Goal: Task Accomplishment & Management: Complete application form

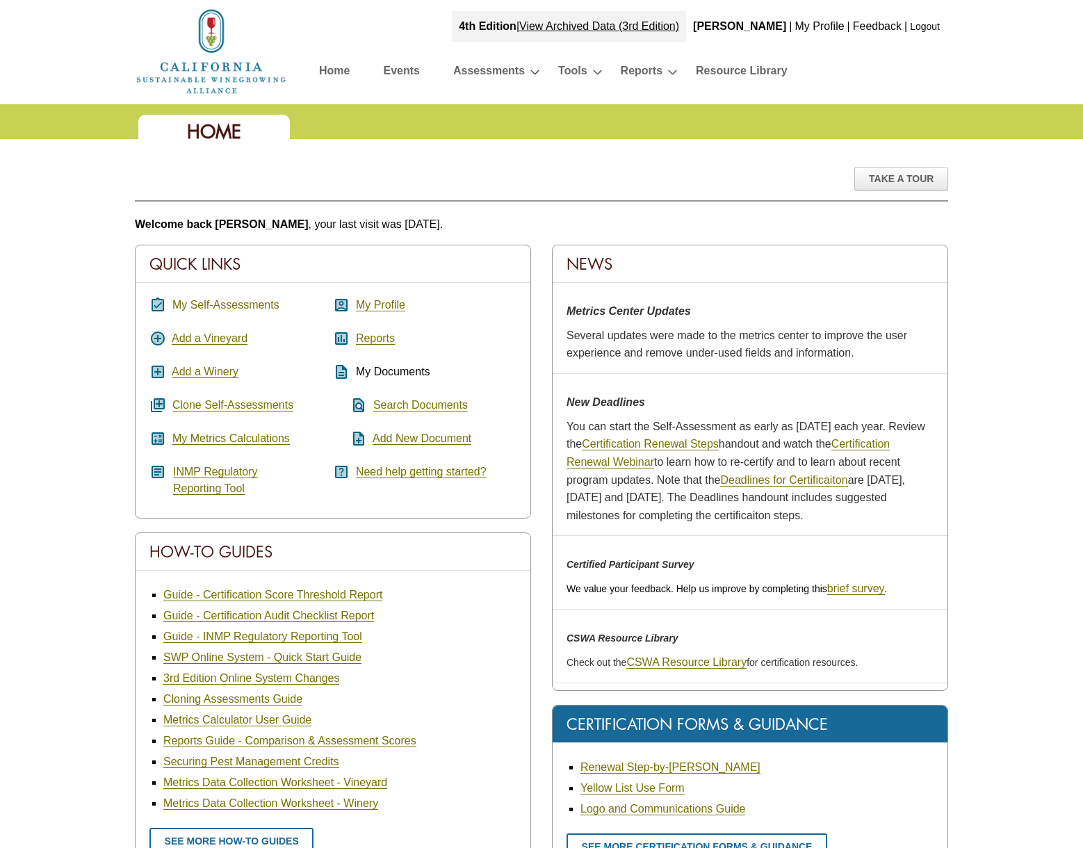
click at [215, 302] on link "My Self-Assessments" at bounding box center [225, 305] width 107 height 13
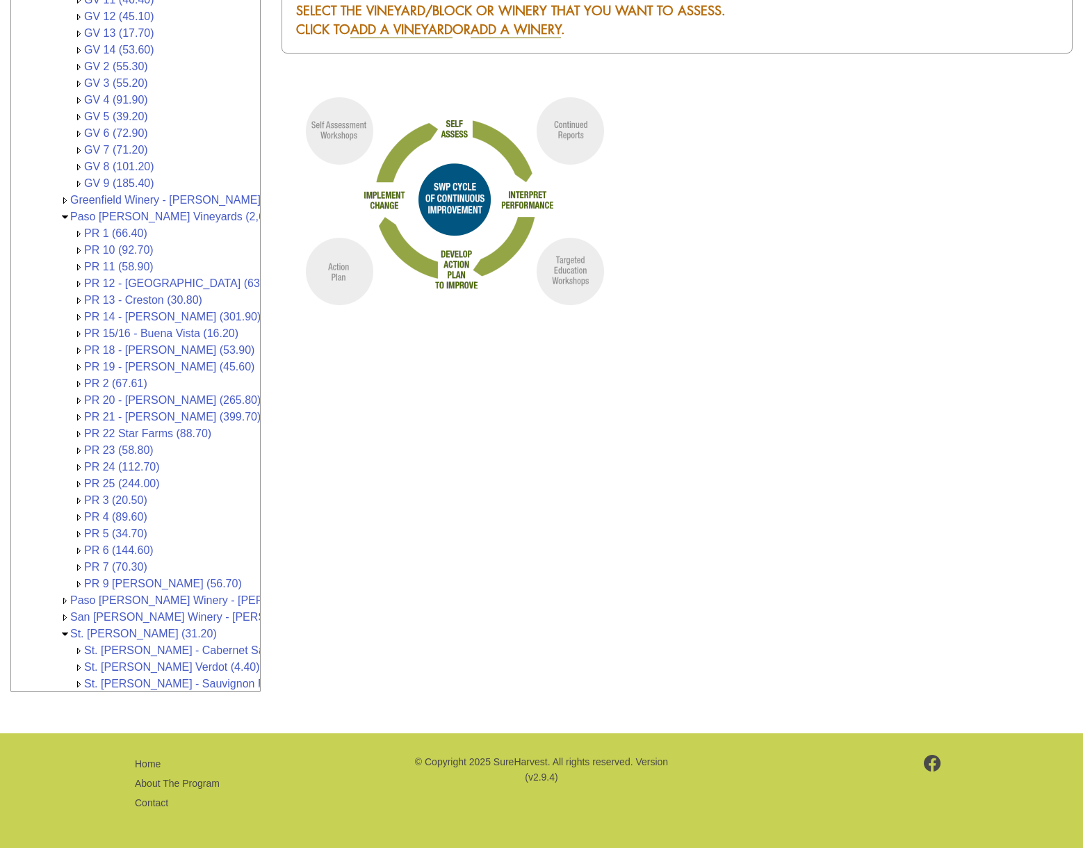
scroll to position [116, 0]
click at [165, 593] on link "Paso [PERSON_NAME] Winery - [PERSON_NAME] Vineyards & Wines (1,064,841.00)" at bounding box center [285, 599] width 431 height 12
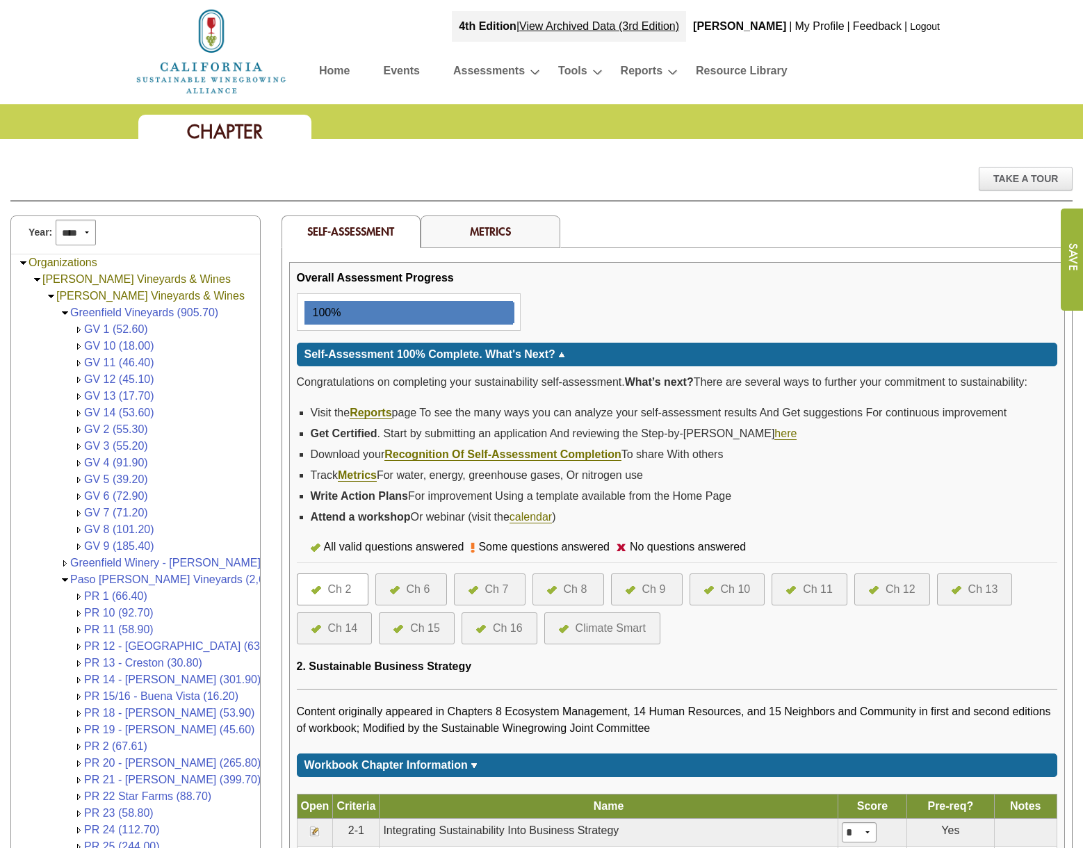
scroll to position [116, 0]
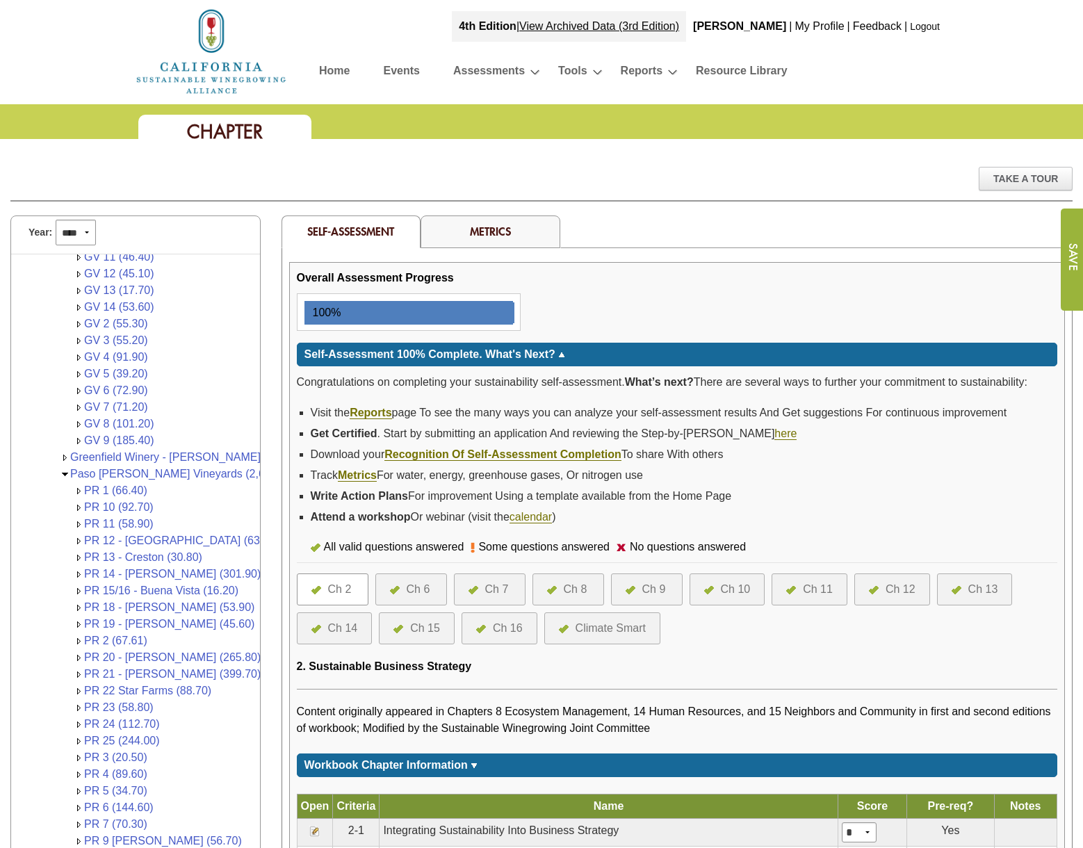
drag, startPoint x: 679, startPoint y: 590, endPoint x: 713, endPoint y: 592, distance: 34.1
click at [682, 590] on div "Ch 9" at bounding box center [647, 590] width 72 height 32
click at [722, 592] on div "Ch 10" at bounding box center [736, 589] width 30 height 17
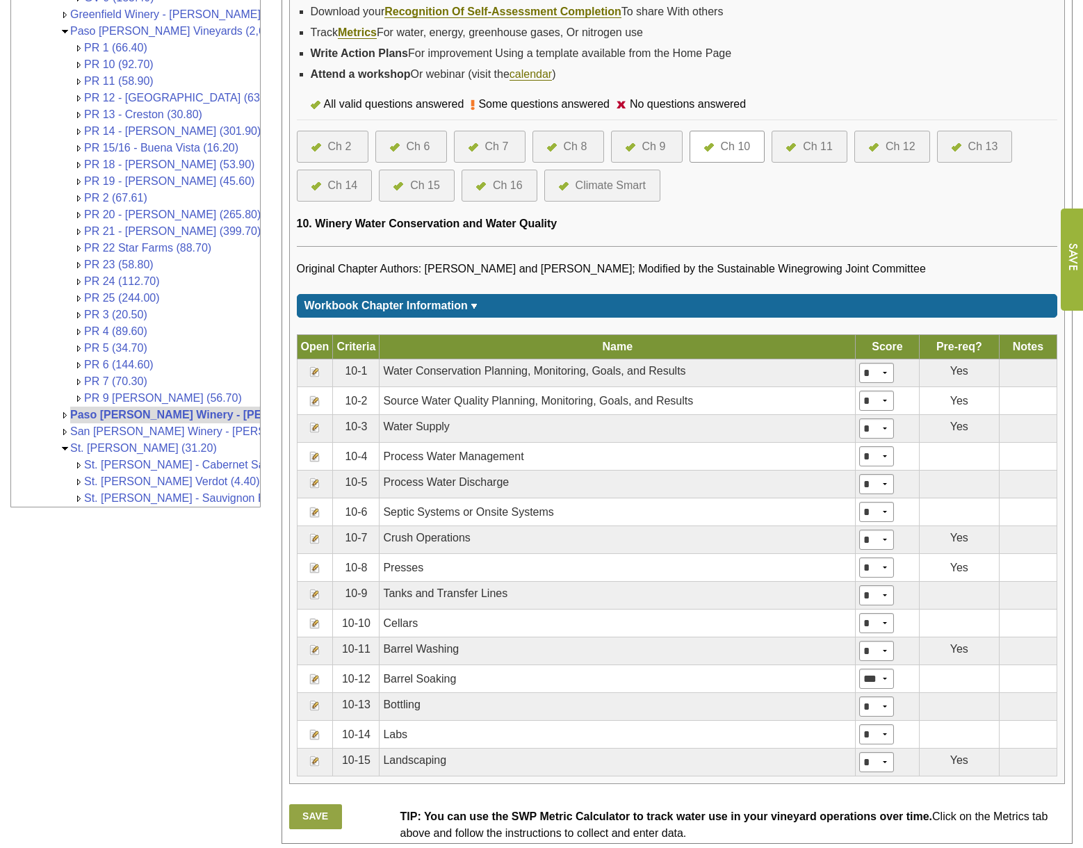
scroll to position [487, 0]
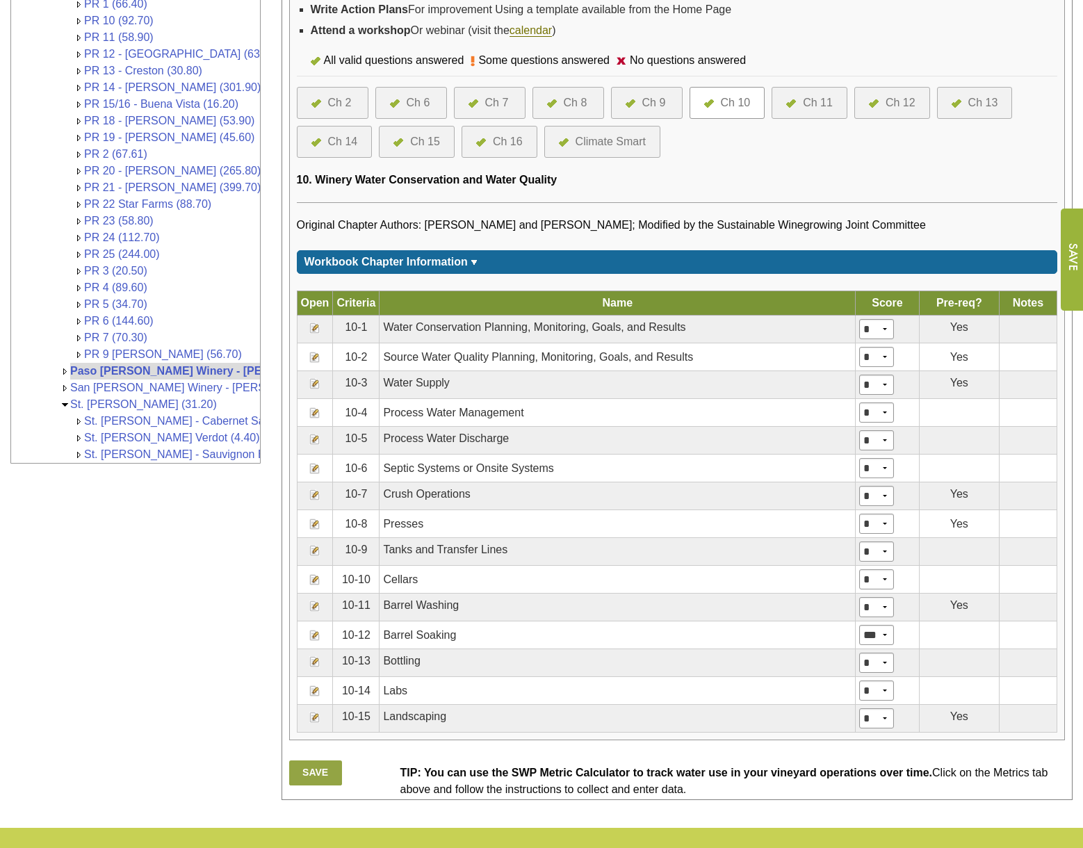
click at [318, 353] on img at bounding box center [314, 357] width 11 height 11
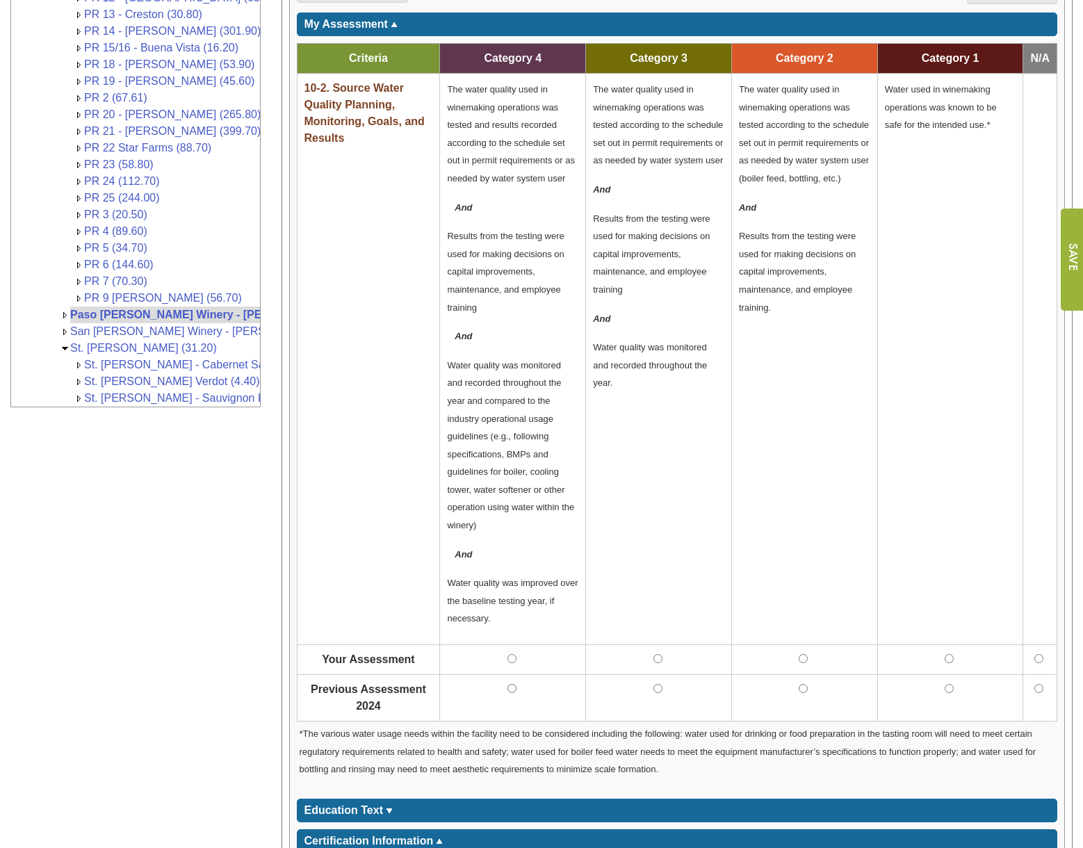
scroll to position [487, 0]
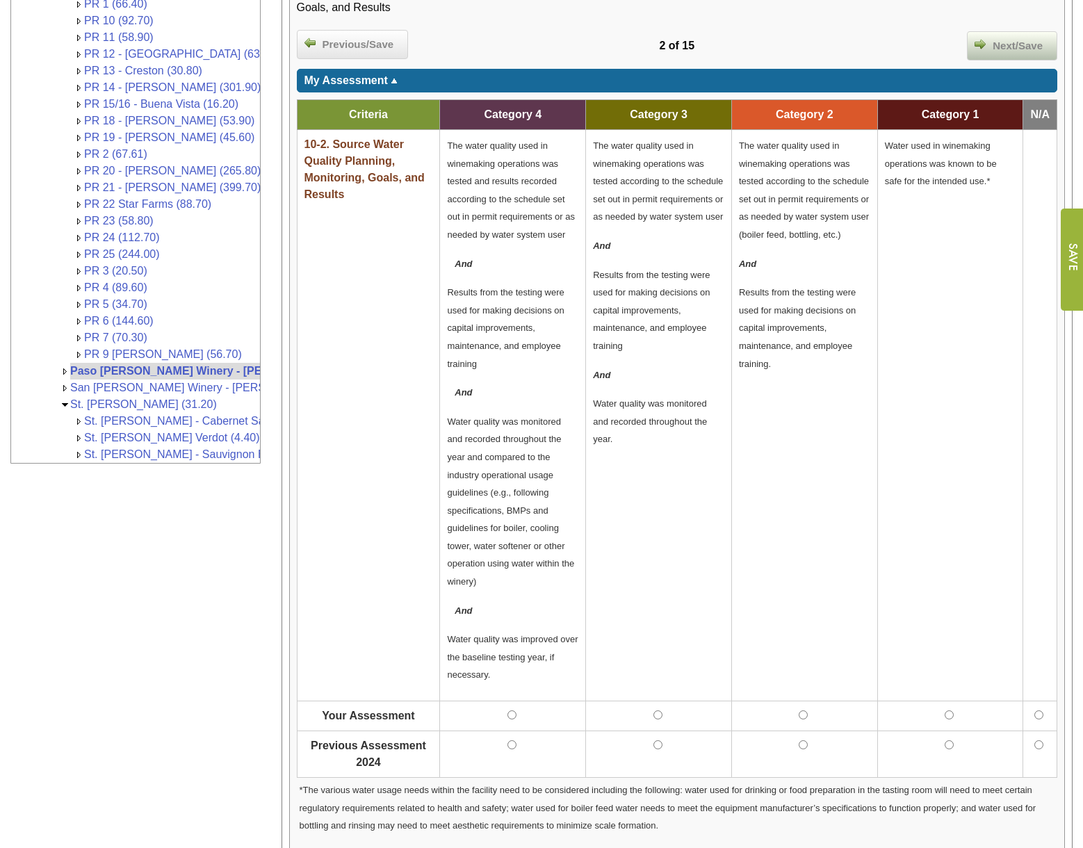
click at [1030, 46] on span "Next/Save" at bounding box center [1018, 46] width 64 height 16
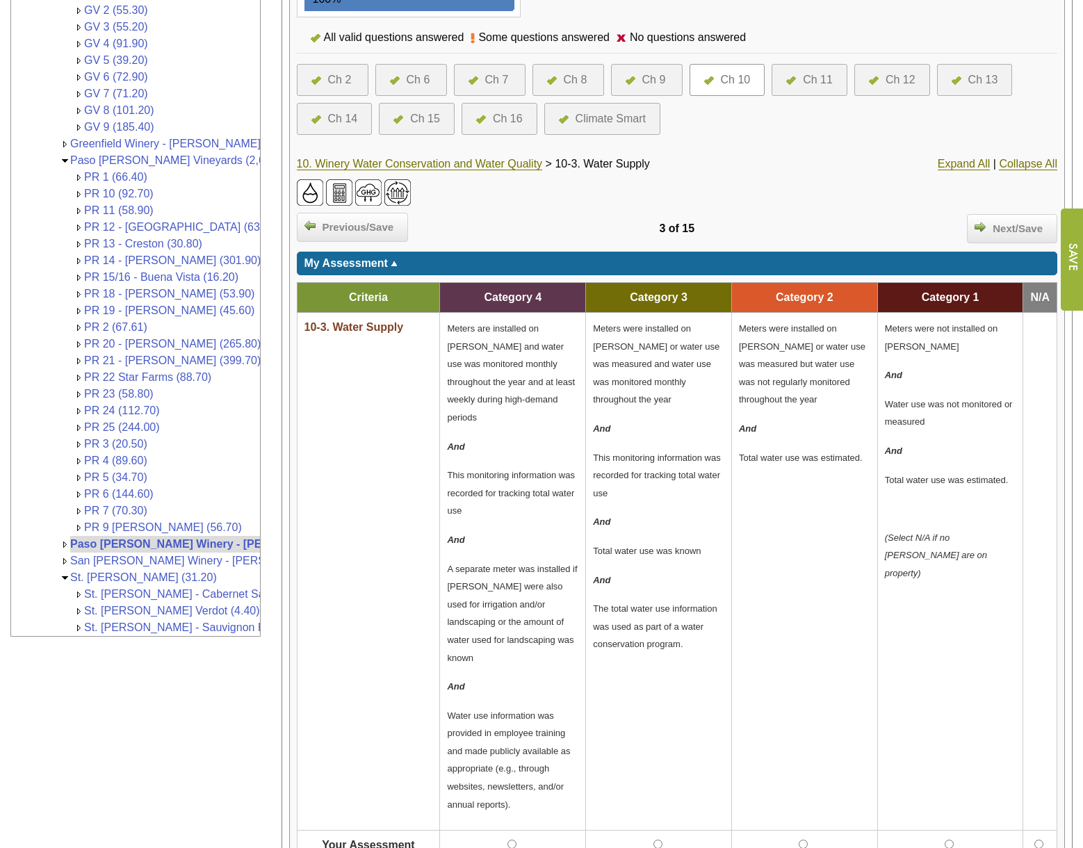
scroll to position [417, 0]
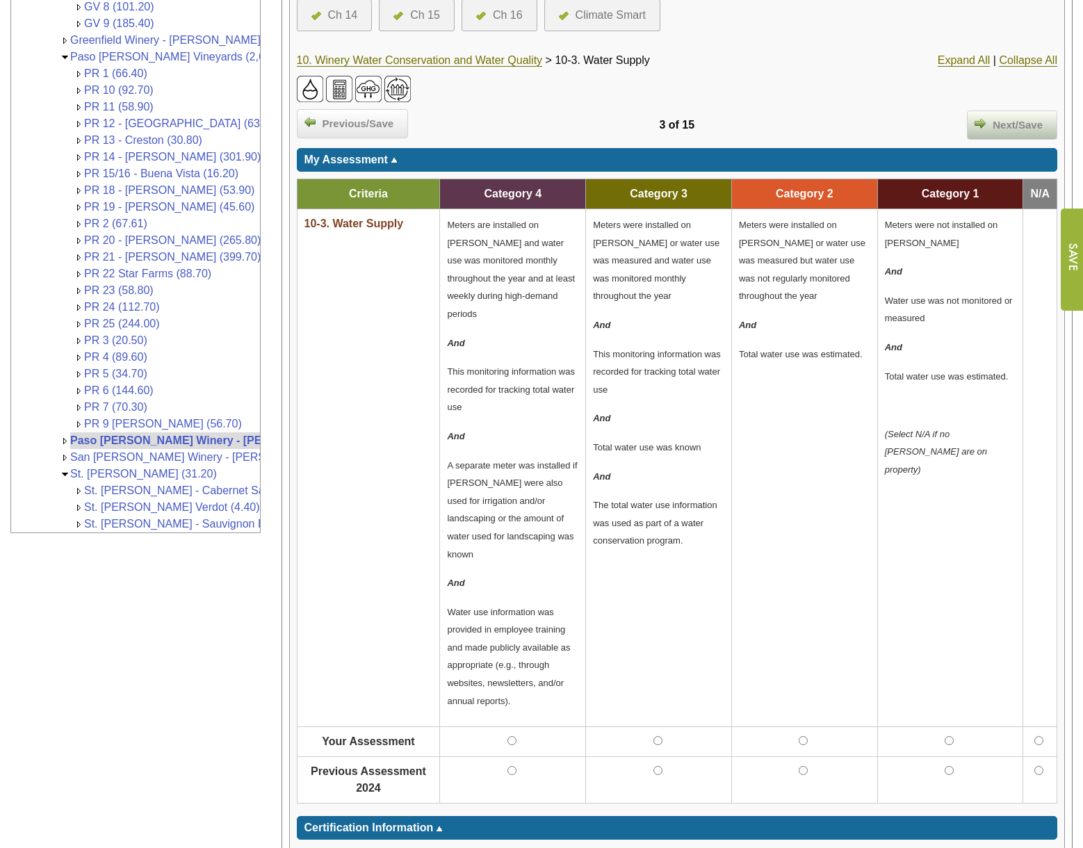
click at [1021, 122] on span "Next/Save" at bounding box center [1018, 126] width 64 height 16
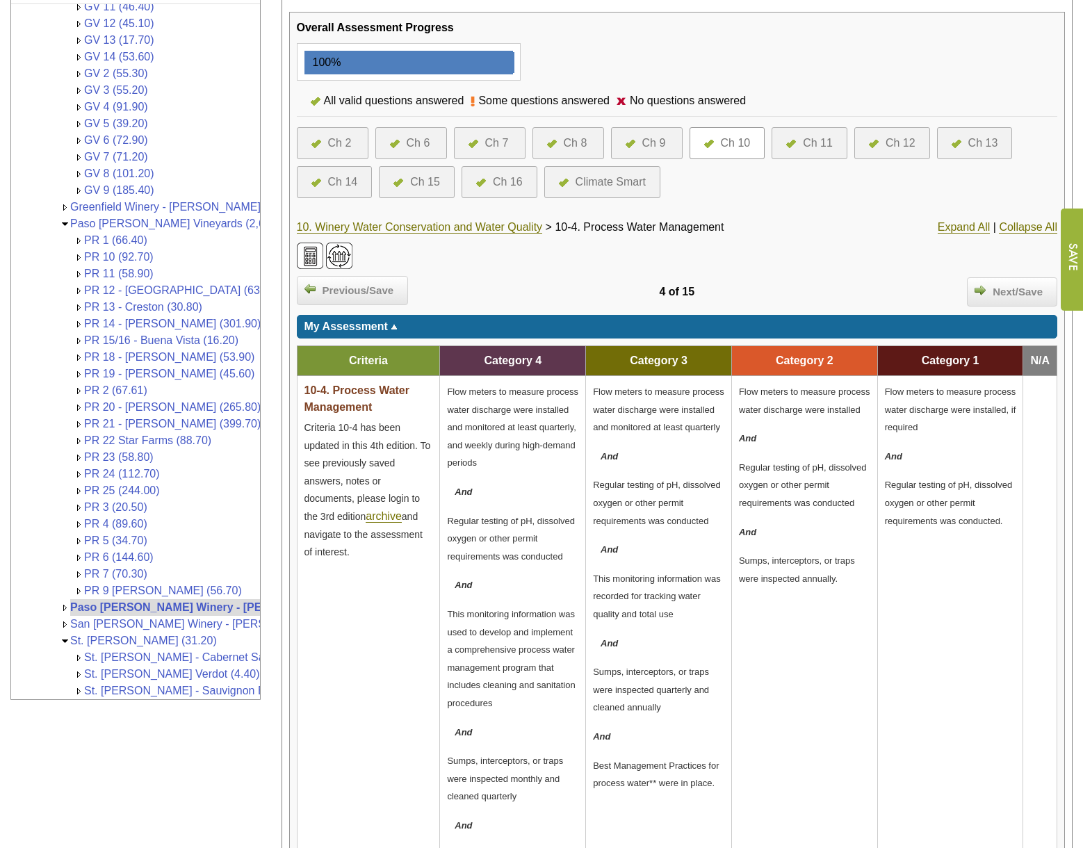
scroll to position [68, 0]
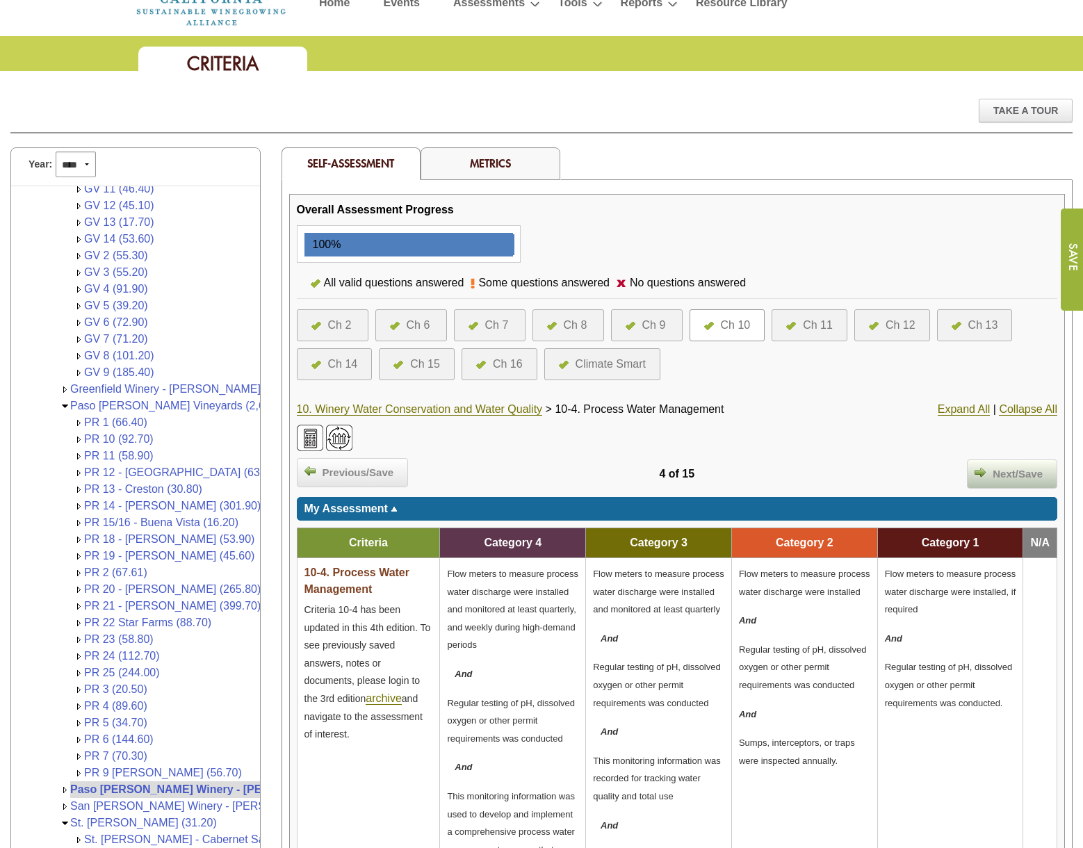
click at [1033, 468] on span "Next/Save" at bounding box center [1018, 475] width 64 height 16
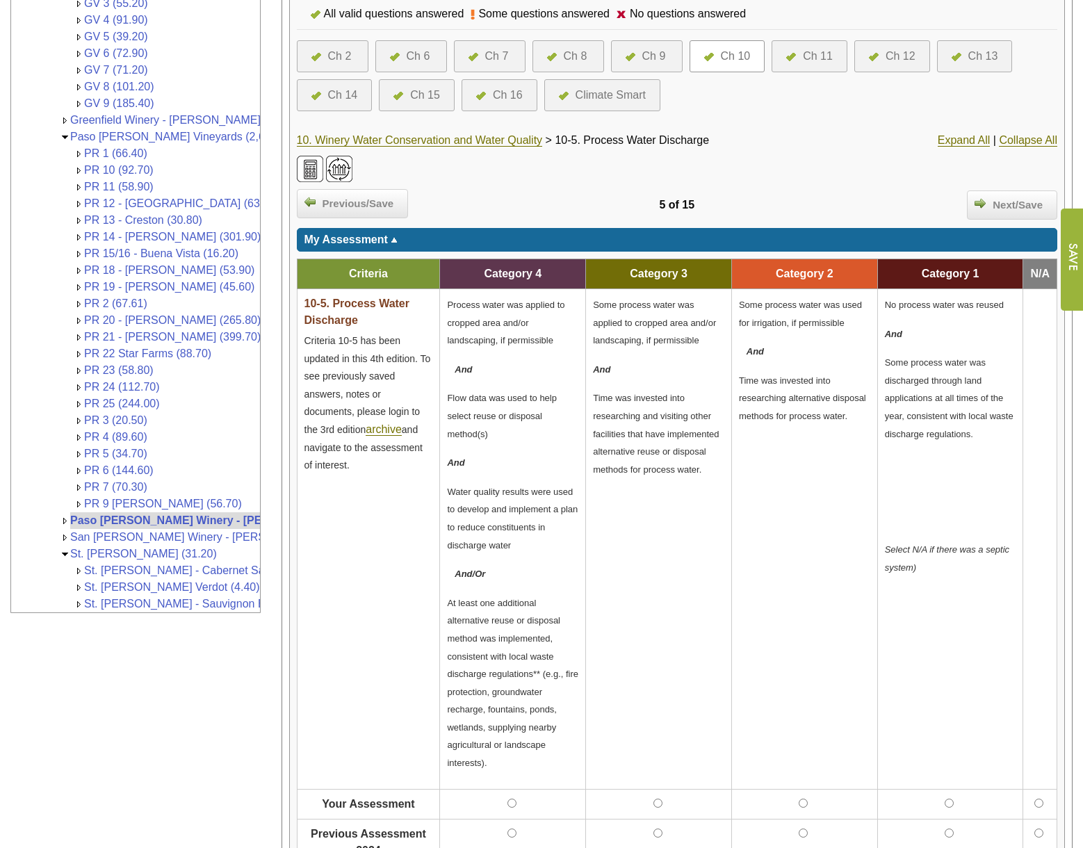
scroll to position [336, 0]
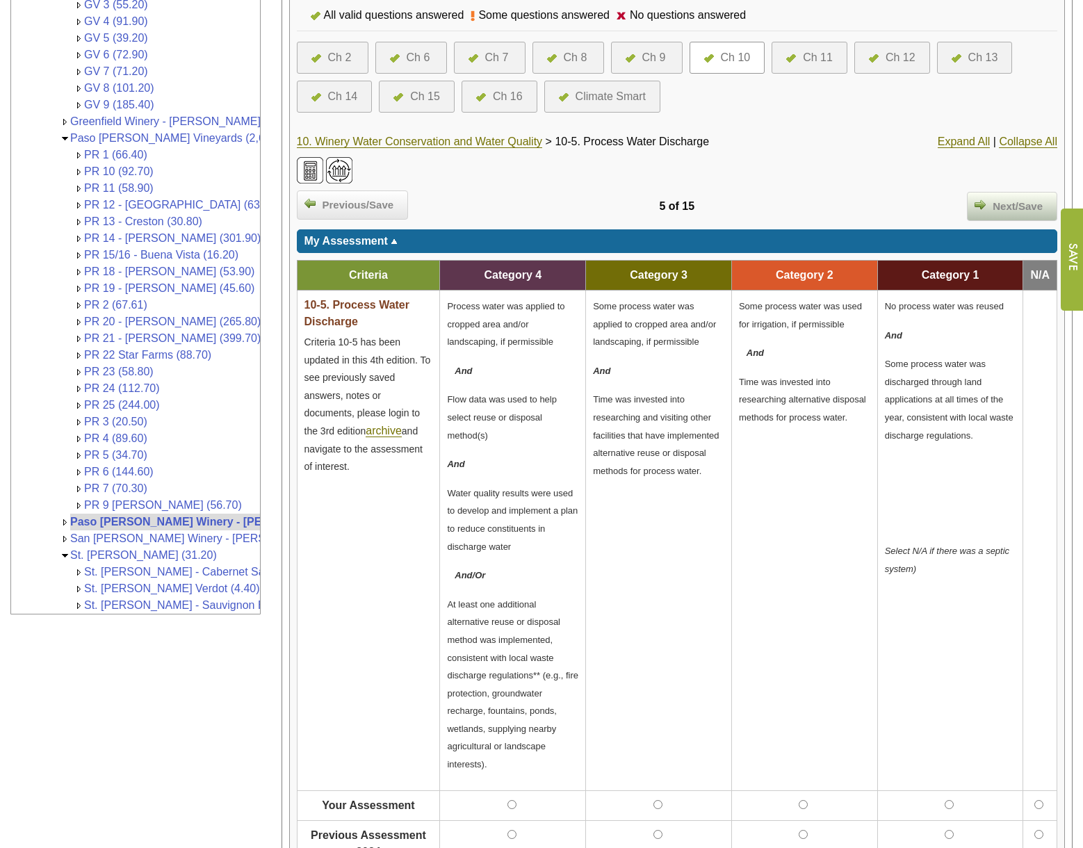
click at [1015, 211] on span "Next/Save" at bounding box center [1018, 207] width 64 height 16
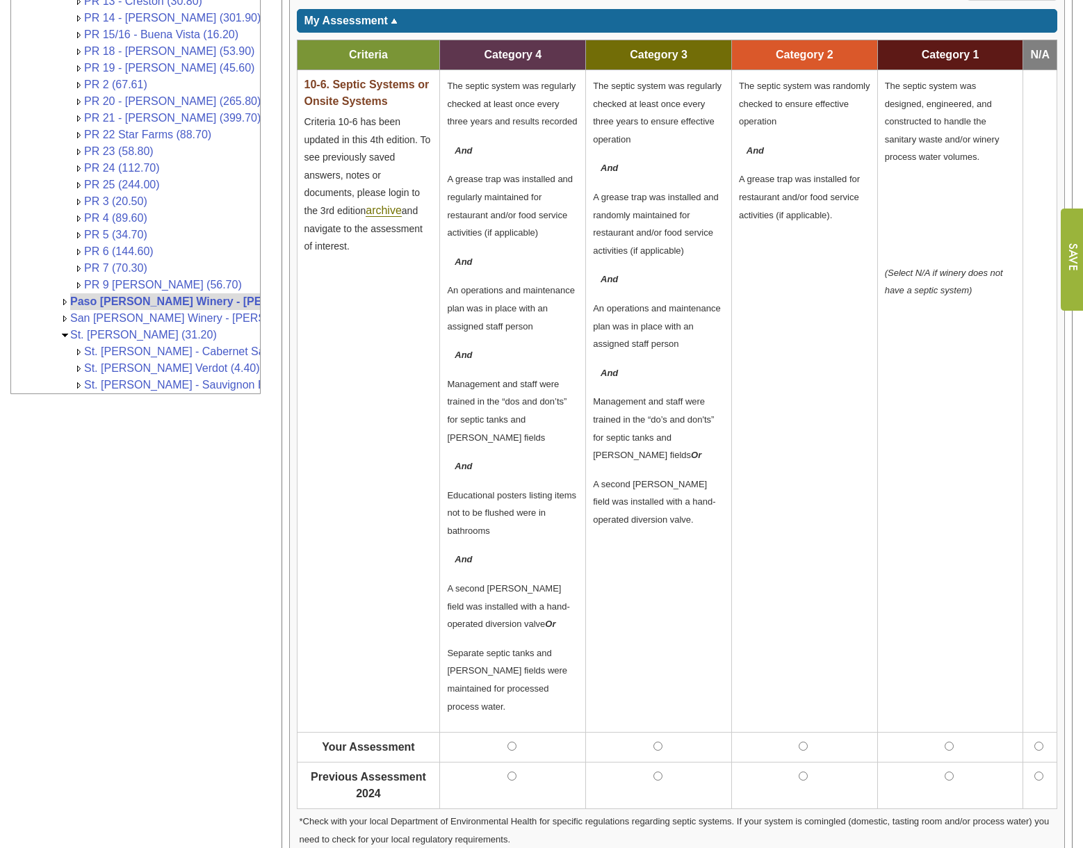
scroll to position [209, 0]
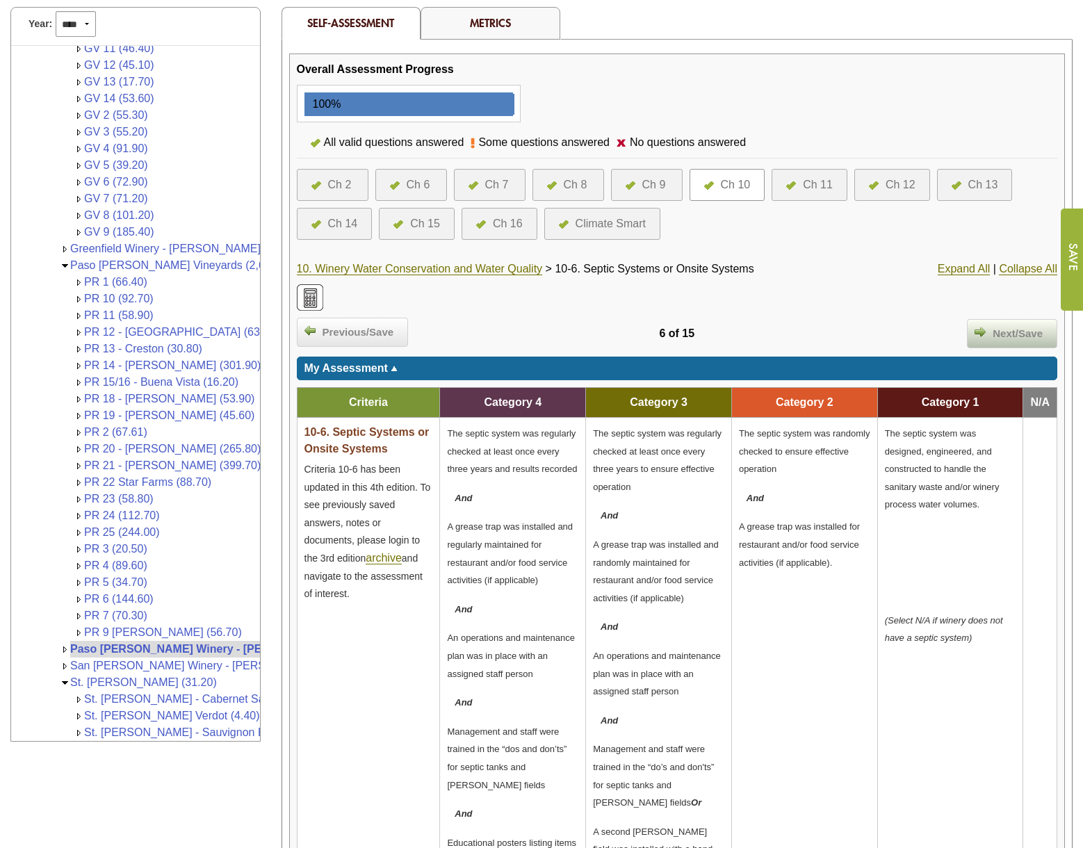
click at [1025, 328] on span "Next/Save" at bounding box center [1018, 334] width 64 height 16
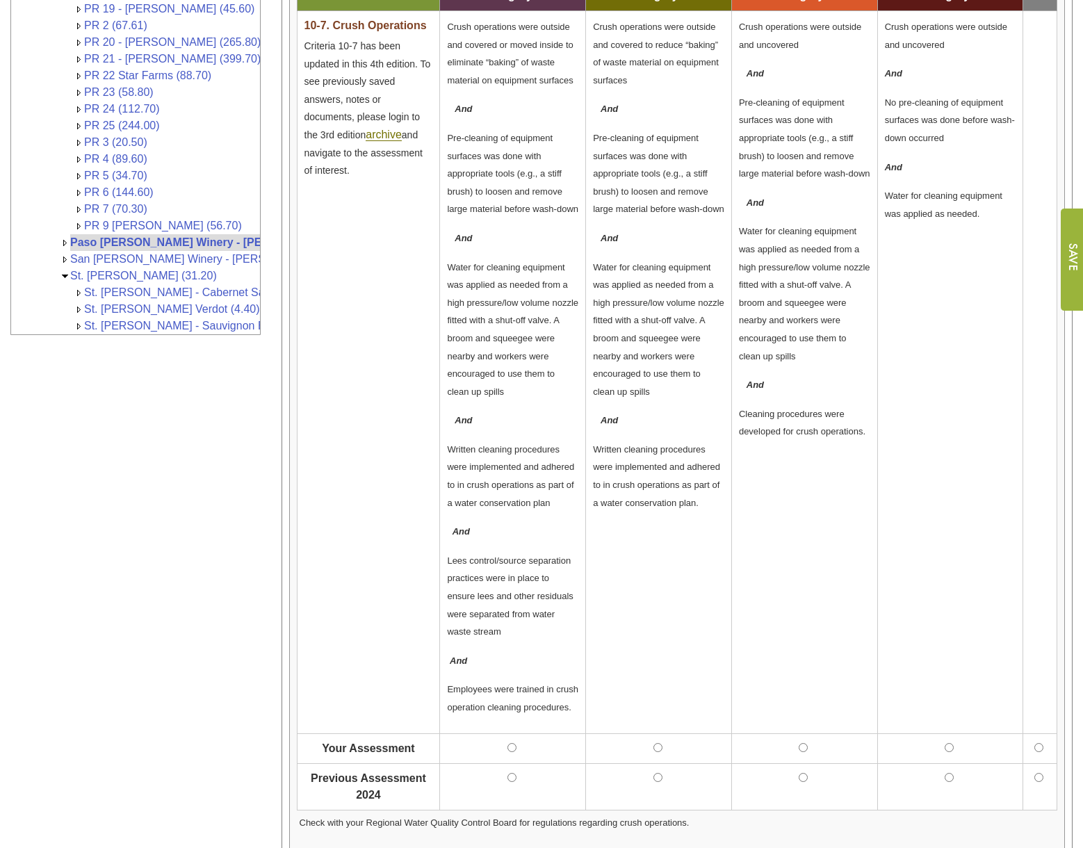
scroll to position [209, 0]
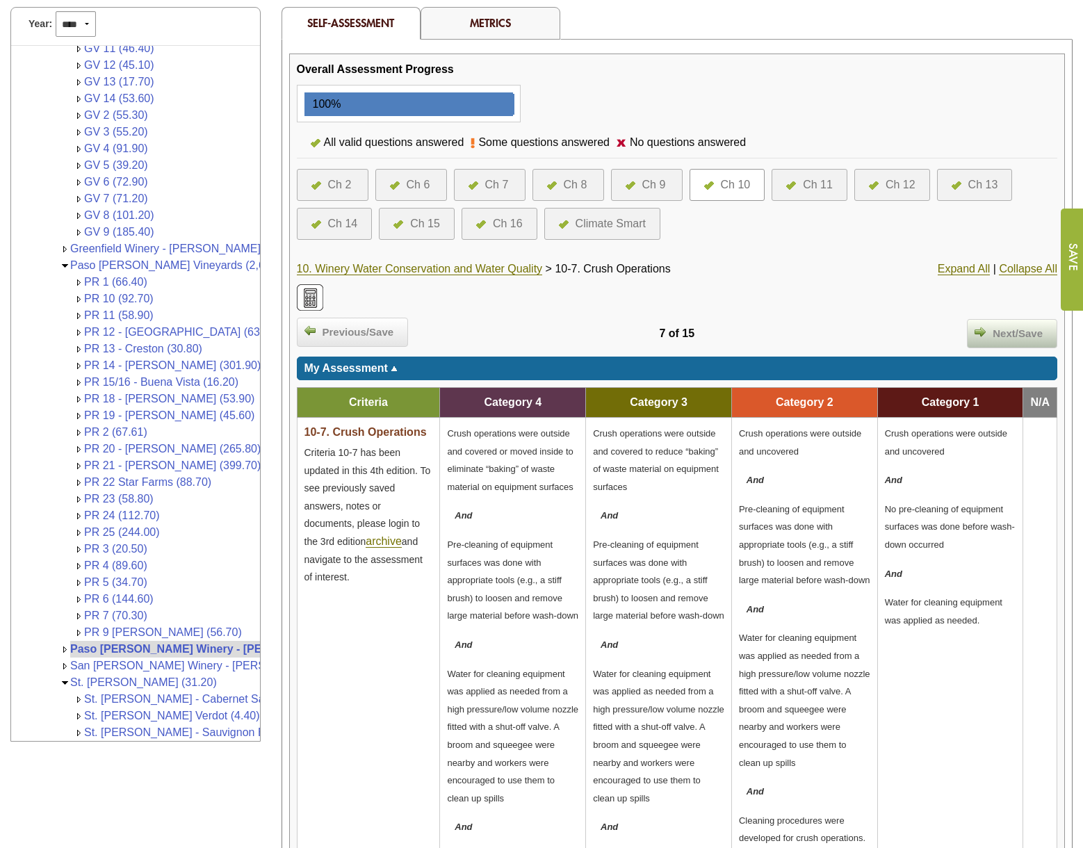
click at [1018, 332] on span "Next/Save" at bounding box center [1018, 334] width 64 height 16
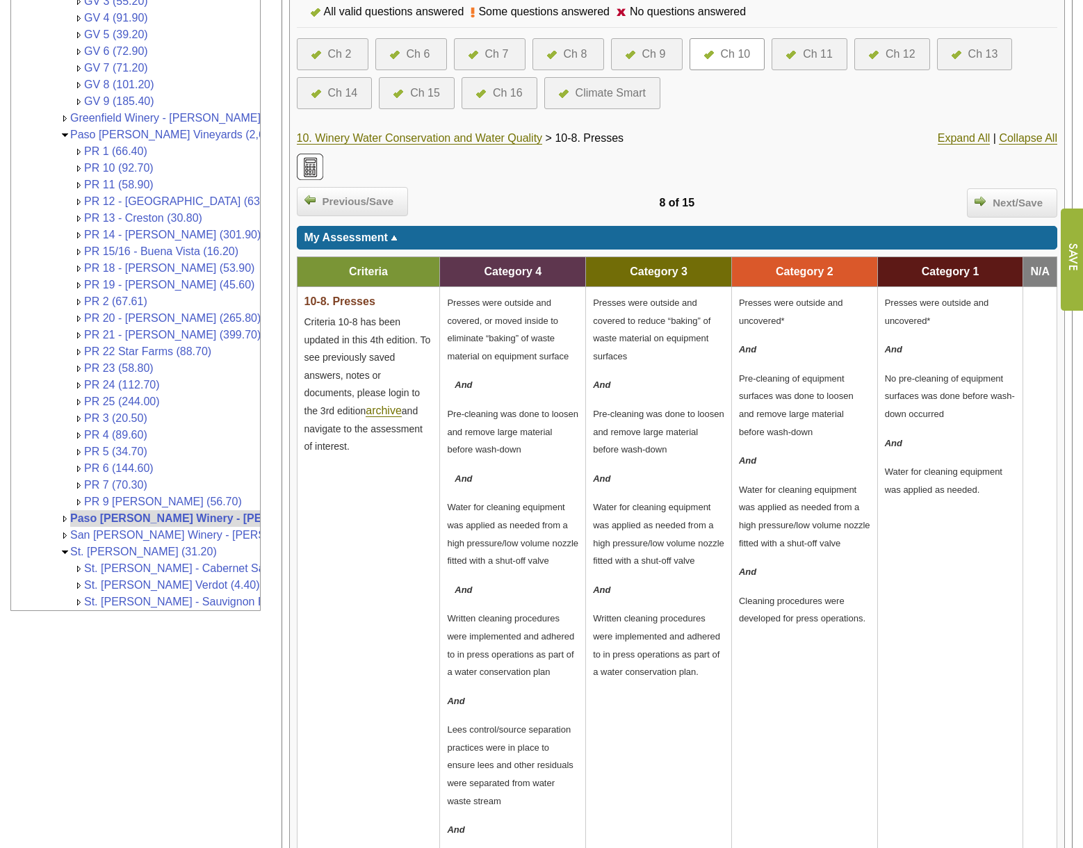
scroll to position [348, 0]
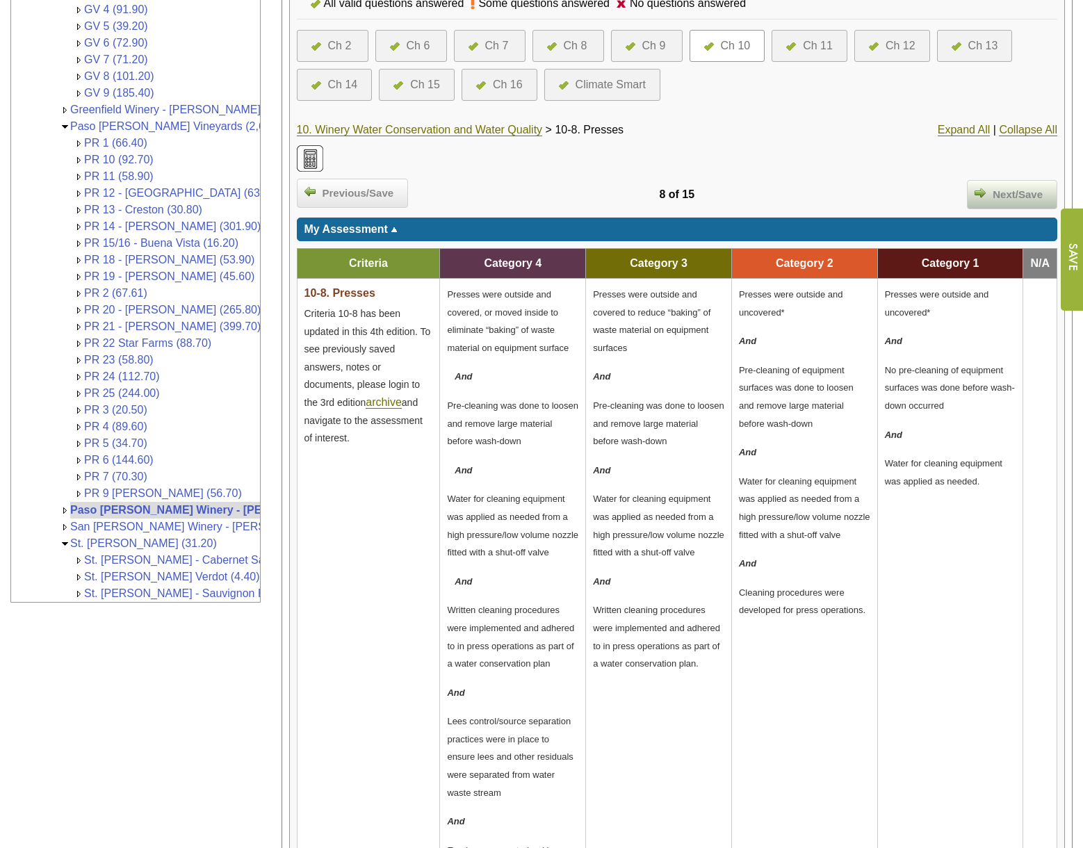
click at [1034, 194] on span "Next/Save" at bounding box center [1018, 195] width 64 height 16
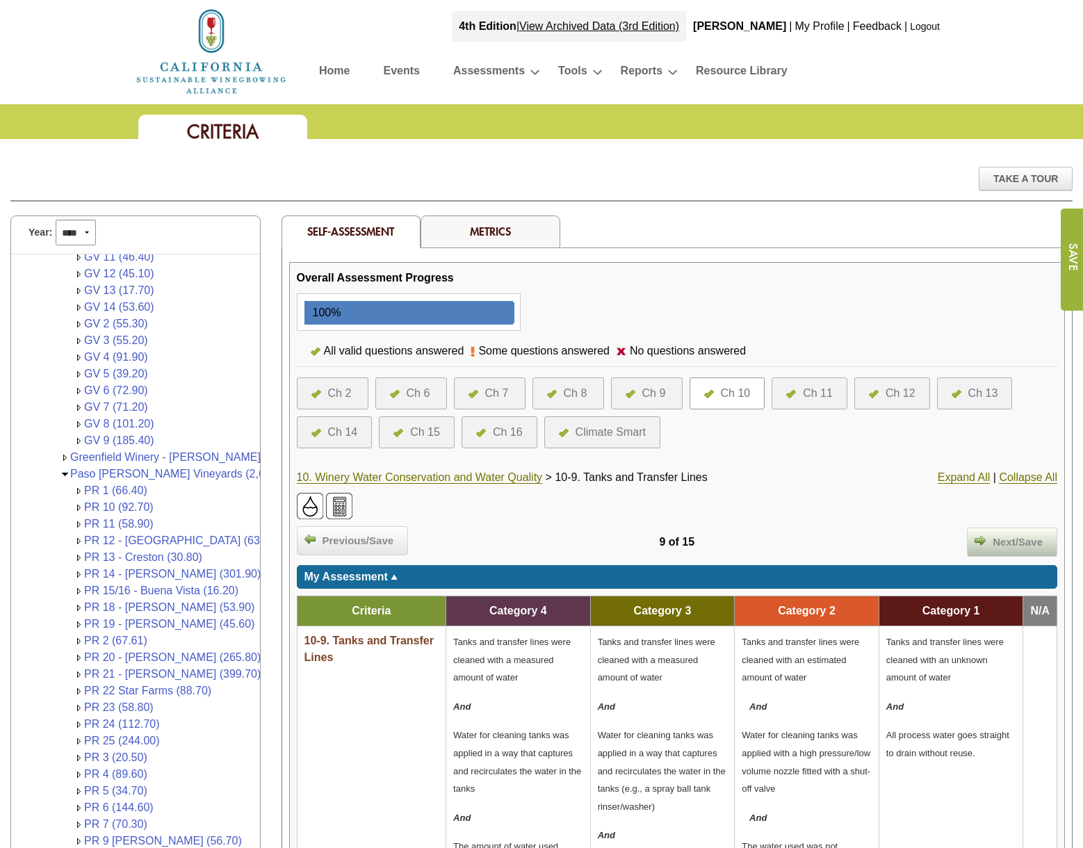
click at [985, 542] on img at bounding box center [980, 540] width 11 height 11
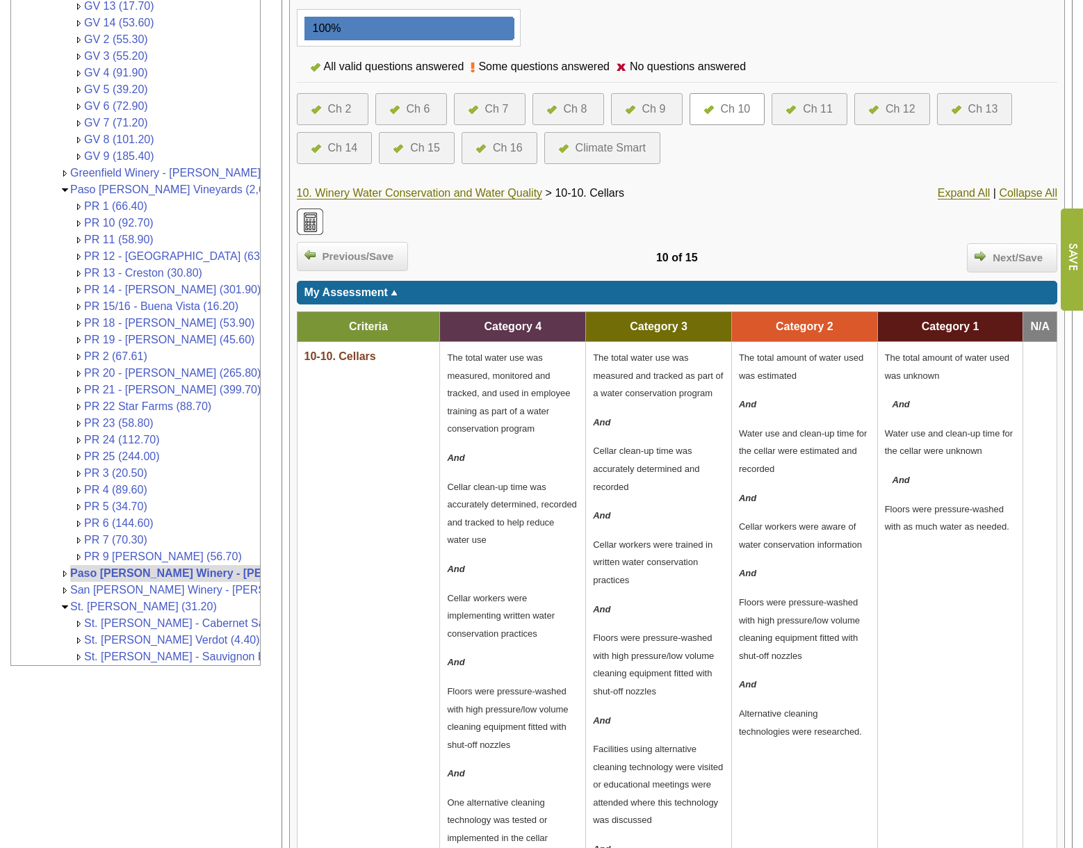
scroll to position [278, 0]
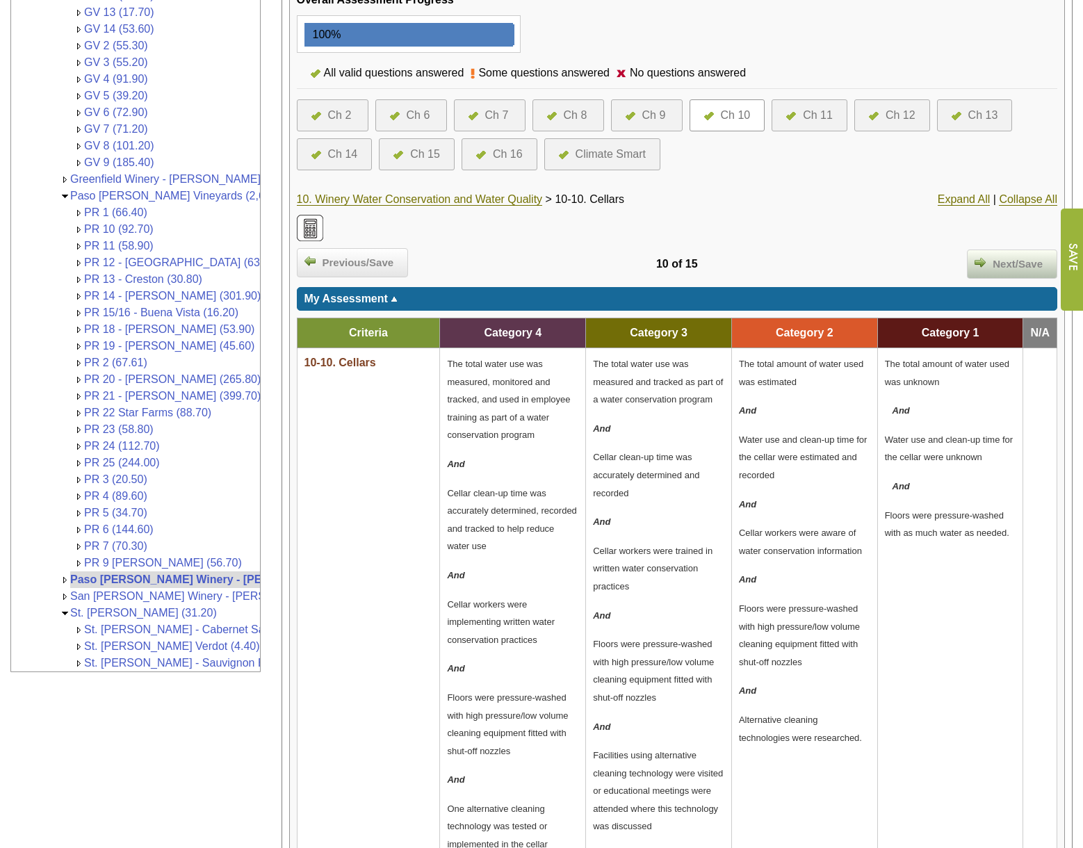
click at [989, 266] on span "Next/Save" at bounding box center [1018, 265] width 64 height 16
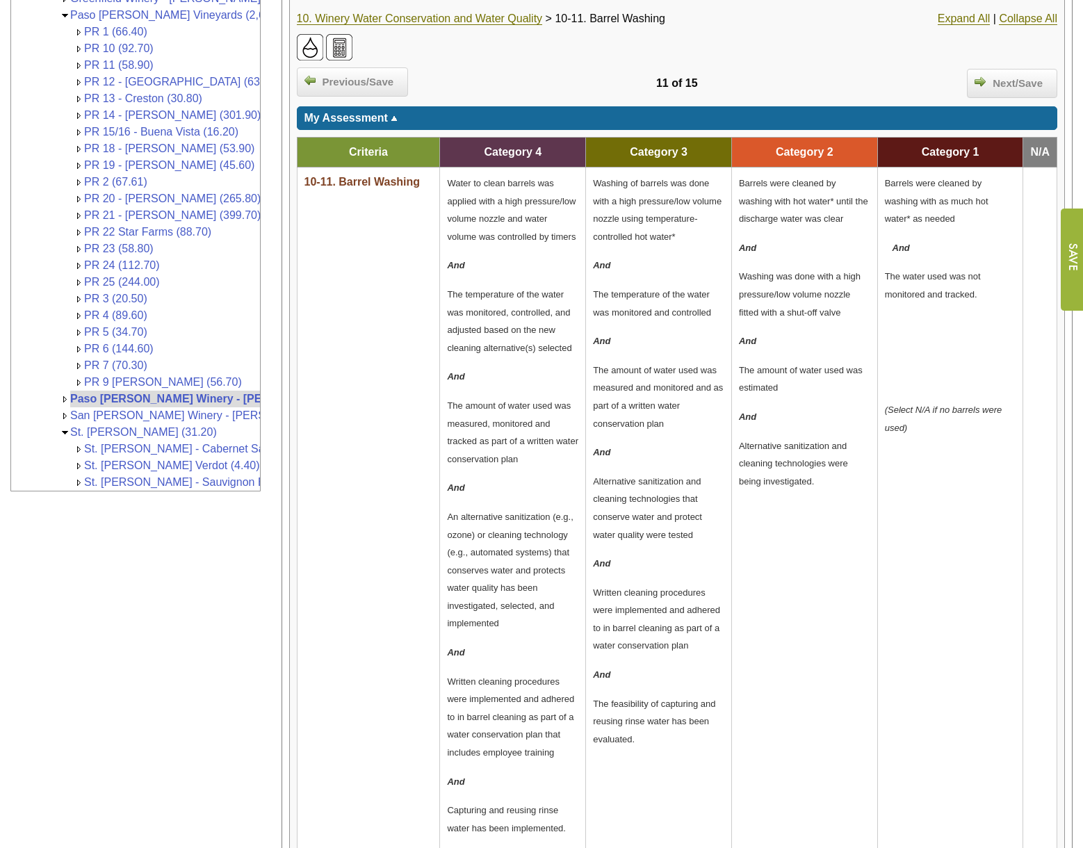
scroll to position [417, 0]
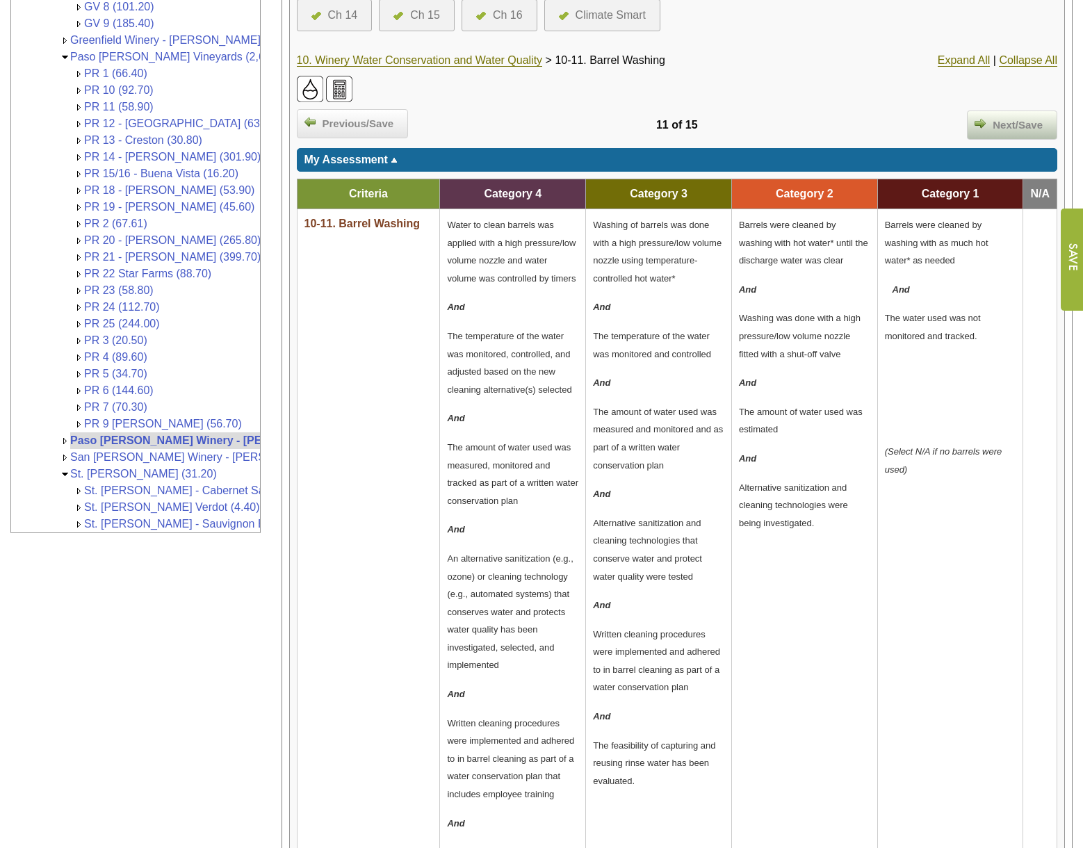
click at [989, 119] on span "Next/Save" at bounding box center [1018, 126] width 64 height 16
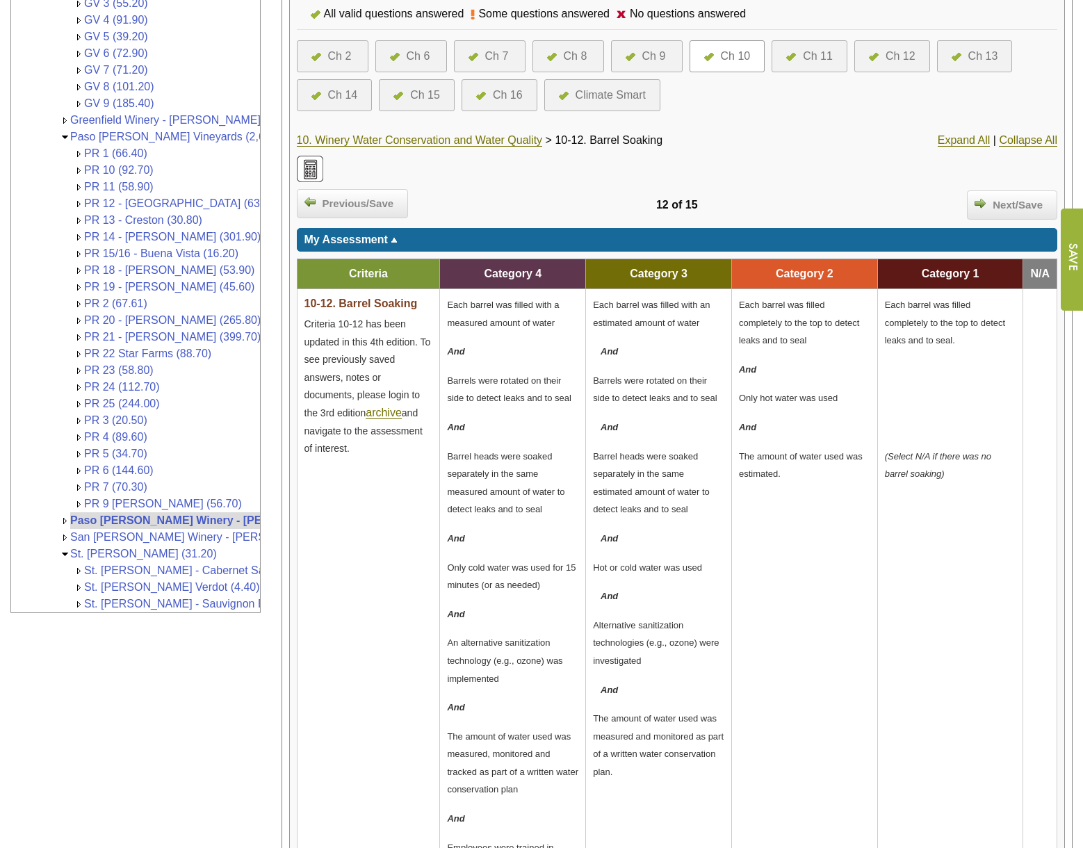
scroll to position [348, 0]
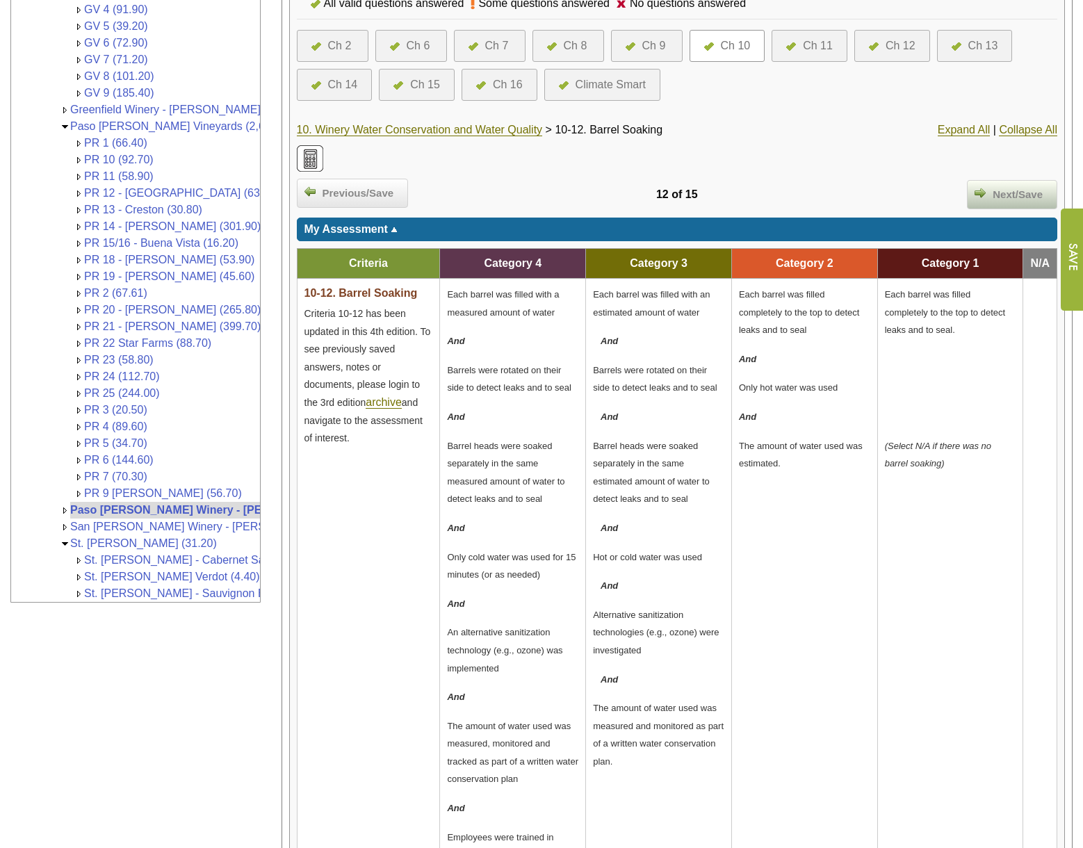
click at [1001, 195] on span "Next/Save" at bounding box center [1018, 195] width 64 height 16
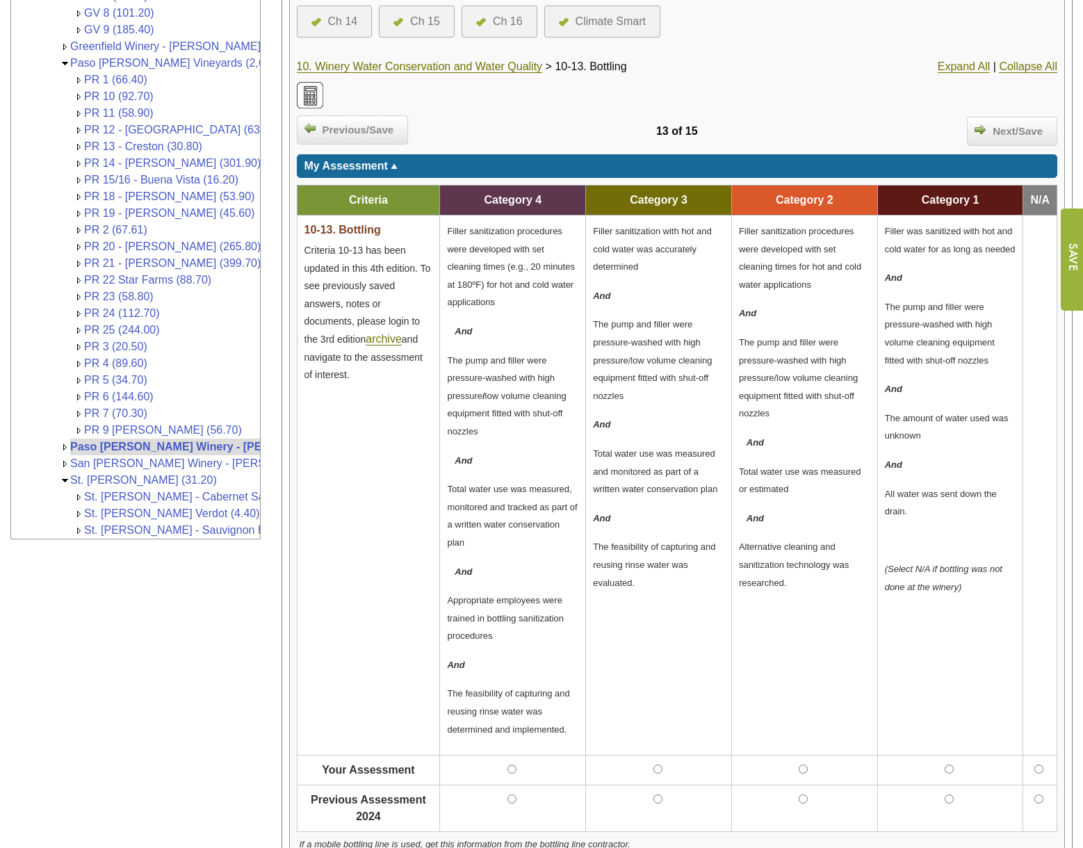
scroll to position [417, 0]
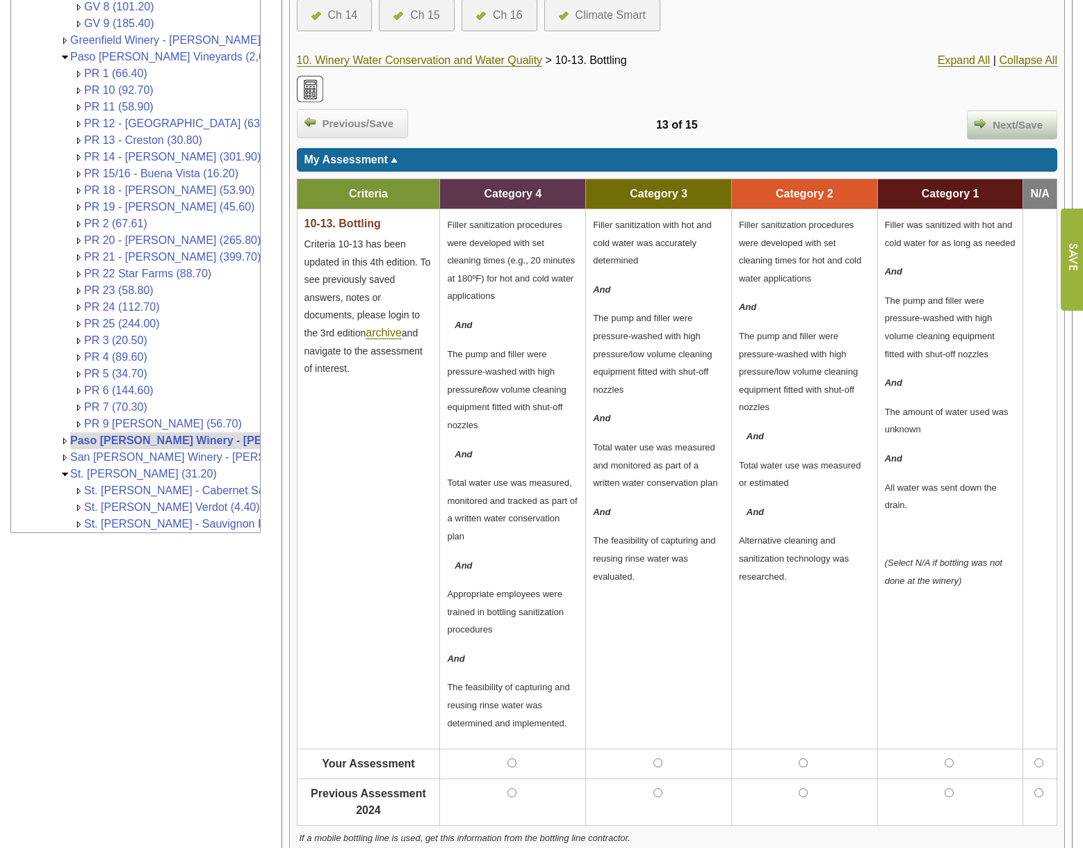
click at [989, 115] on div "Next/Save" at bounding box center [1012, 125] width 90 height 29
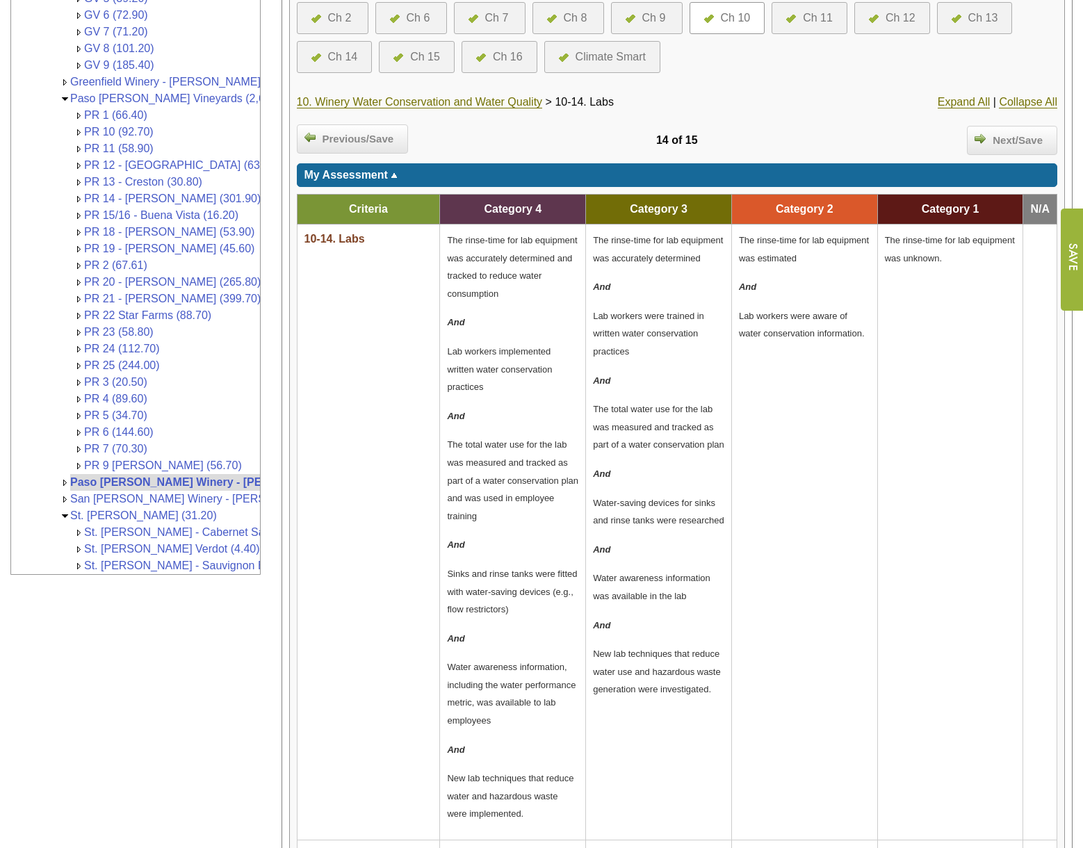
scroll to position [417, 0]
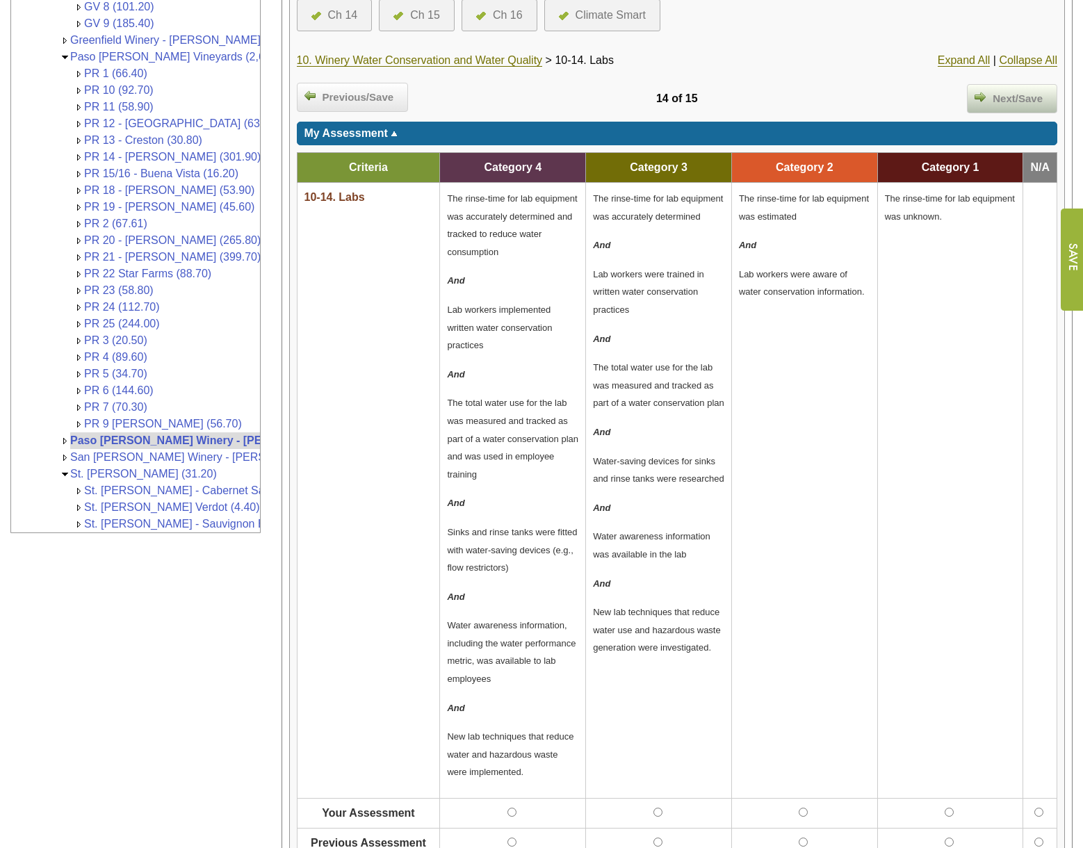
click at [992, 90] on div "Next/Save" at bounding box center [1012, 98] width 90 height 29
